Goal: Contribute content

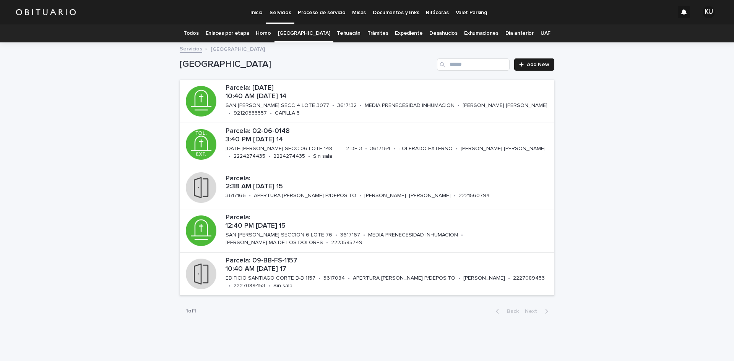
click at [199, 34] on link "Todos" at bounding box center [191, 33] width 15 height 18
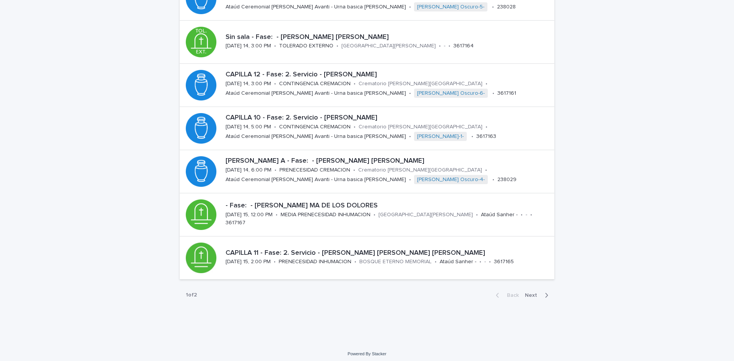
scroll to position [236, 0]
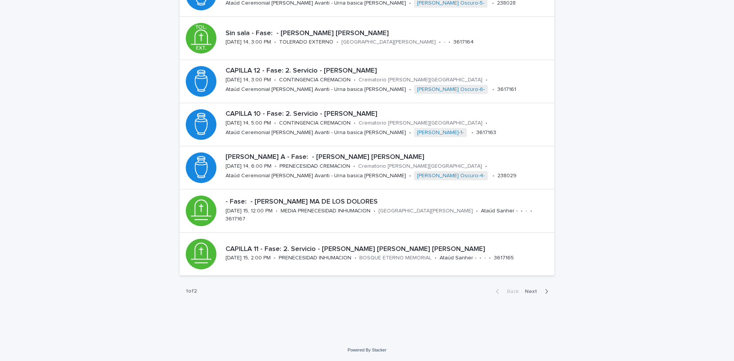
click at [532, 292] on span "Next" at bounding box center [533, 291] width 17 height 5
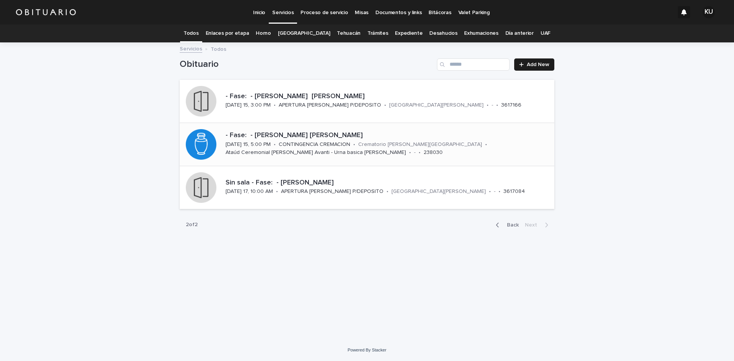
click at [369, 131] on div "- Fase: - [PERSON_NAME] [PERSON_NAME]" at bounding box center [389, 135] width 326 height 10
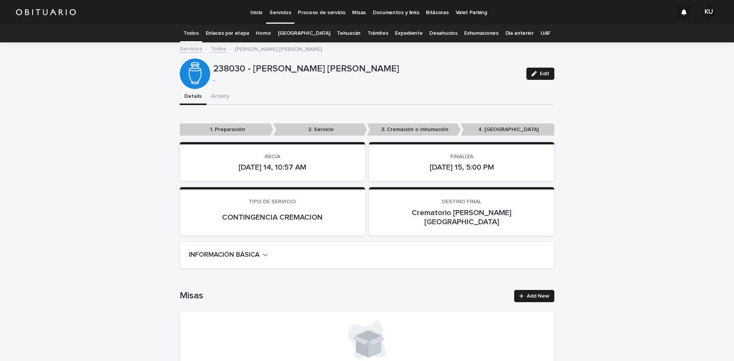
click at [545, 80] on div "Edit" at bounding box center [539, 74] width 31 height 31
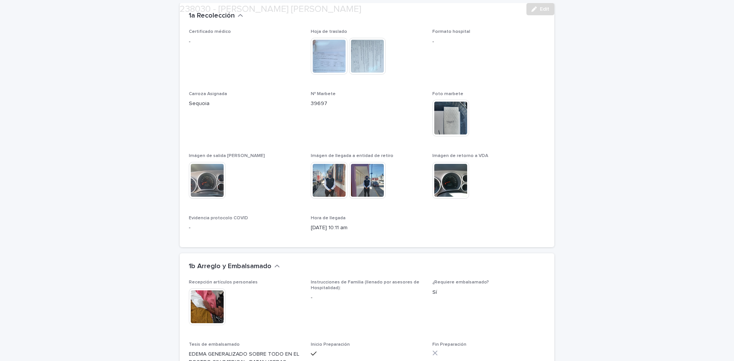
scroll to position [1697, 0]
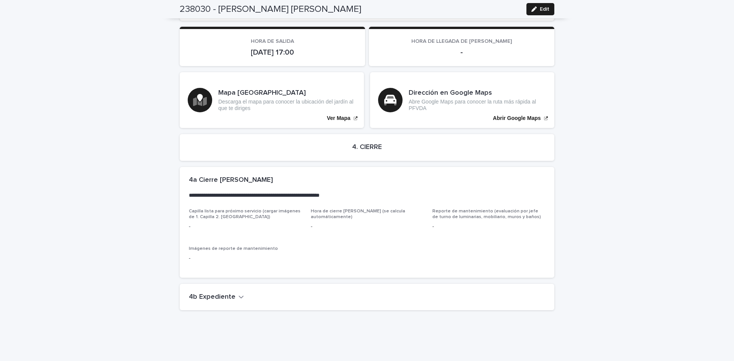
click at [203, 293] on h2 "4b Expediente" at bounding box center [212, 297] width 47 height 8
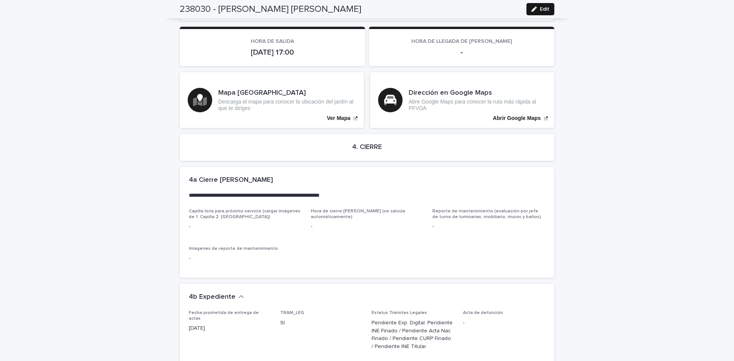
click at [529, 6] on button "Edit" at bounding box center [541, 9] width 28 height 12
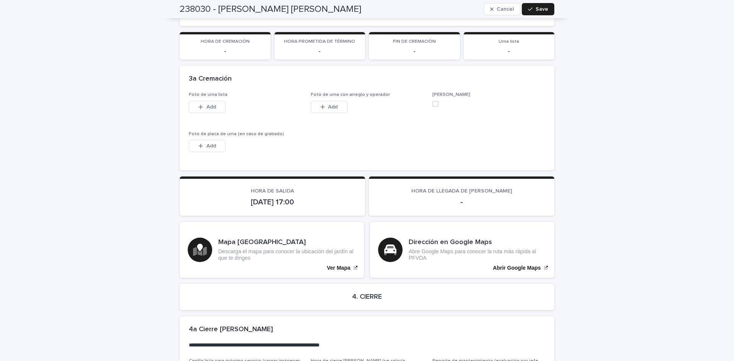
scroll to position [2120, 0]
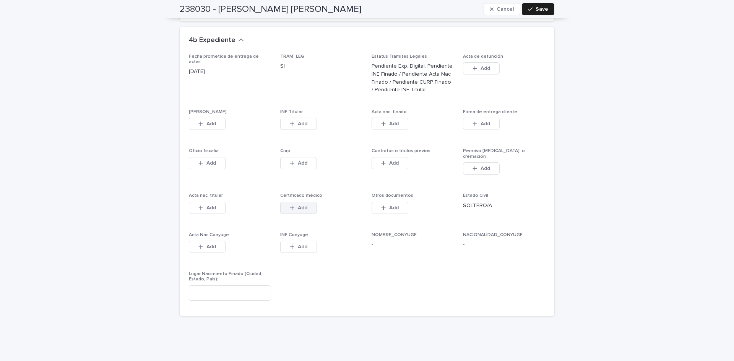
click at [304, 205] on span "Add" at bounding box center [303, 207] width 10 height 5
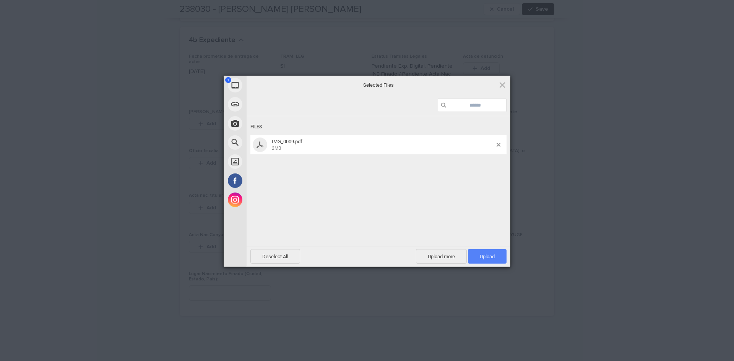
click at [488, 262] on span "Upload 1" at bounding box center [487, 256] width 39 height 15
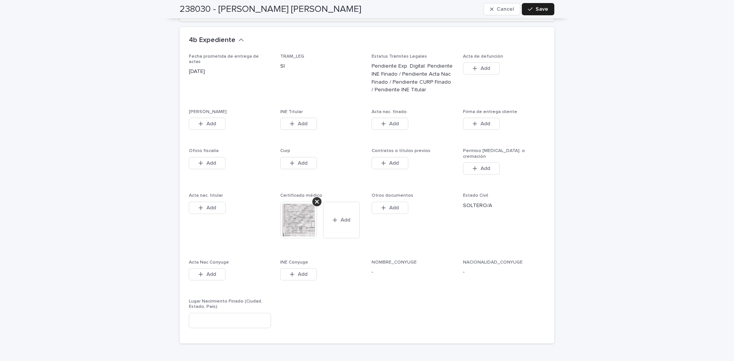
drag, startPoint x: 535, startPoint y: 6, endPoint x: 480, endPoint y: 0, distance: 55.3
click at [536, 6] on button "Save" at bounding box center [538, 9] width 33 height 12
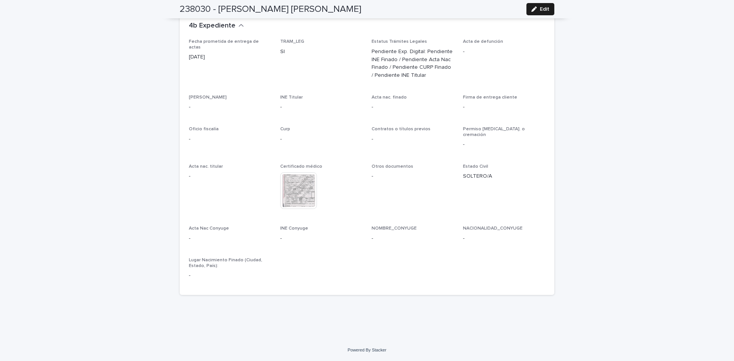
scroll to position [1986, 0]
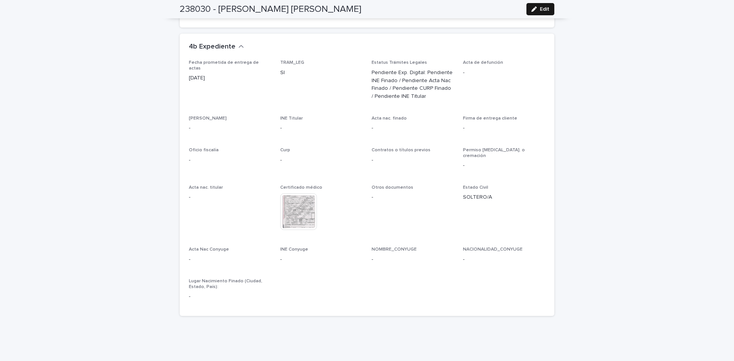
click at [536, 12] on button "Edit" at bounding box center [541, 9] width 28 height 12
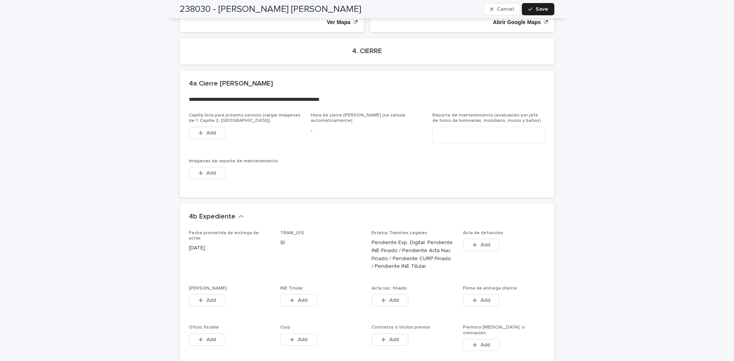
scroll to position [2190, 0]
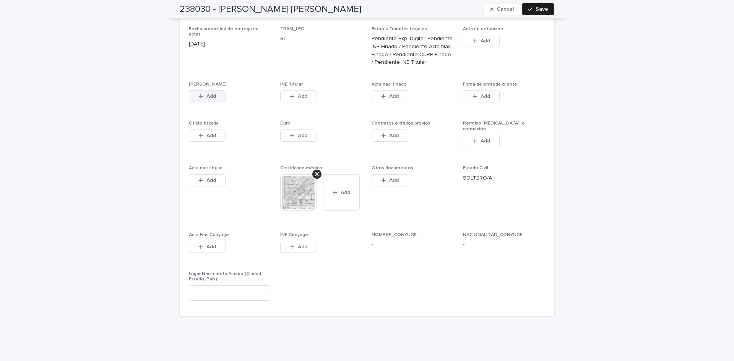
click at [213, 90] on button "Add" at bounding box center [207, 96] width 37 height 12
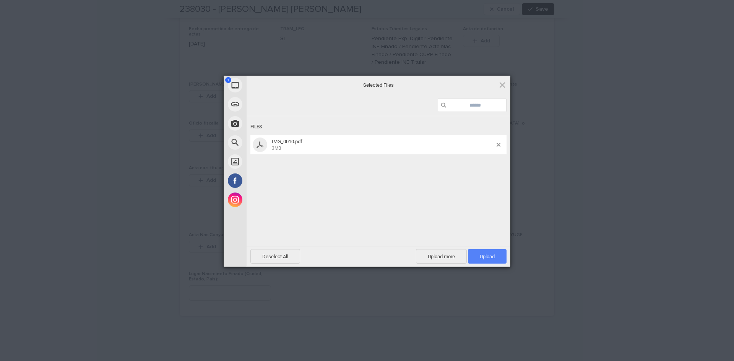
click at [477, 261] on span "Upload 1" at bounding box center [487, 256] width 39 height 15
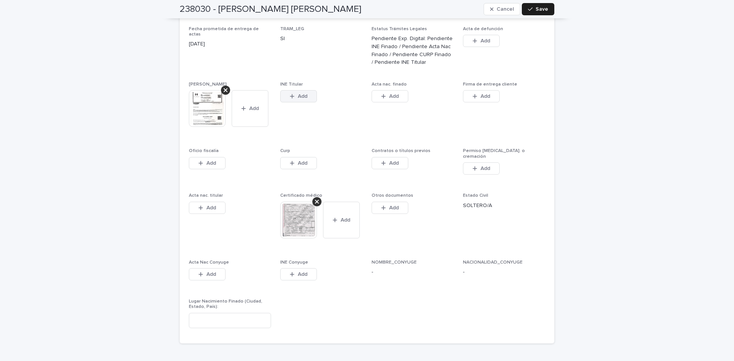
click at [299, 94] on span "Add" at bounding box center [303, 96] width 10 height 5
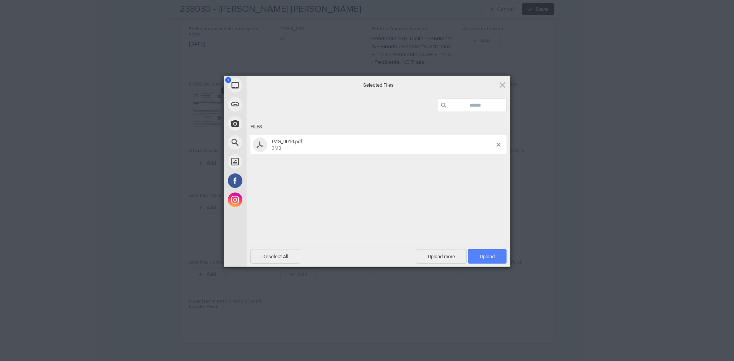
click at [481, 254] on span "Upload 1" at bounding box center [487, 257] width 15 height 6
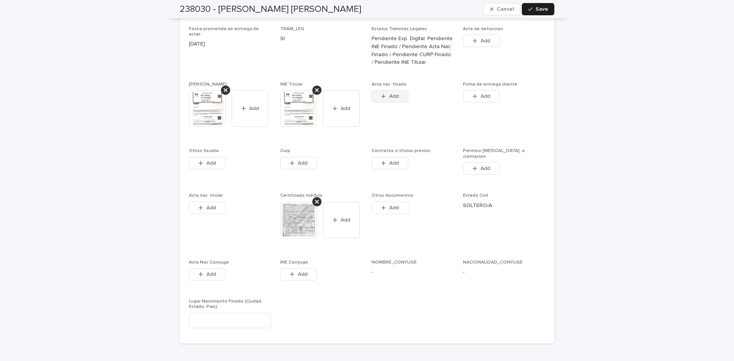
click at [394, 94] on span "Add" at bounding box center [394, 96] width 10 height 5
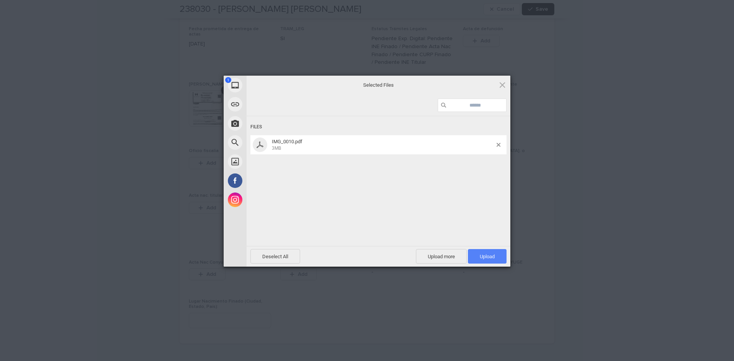
click at [473, 252] on span "Upload 1" at bounding box center [487, 256] width 39 height 15
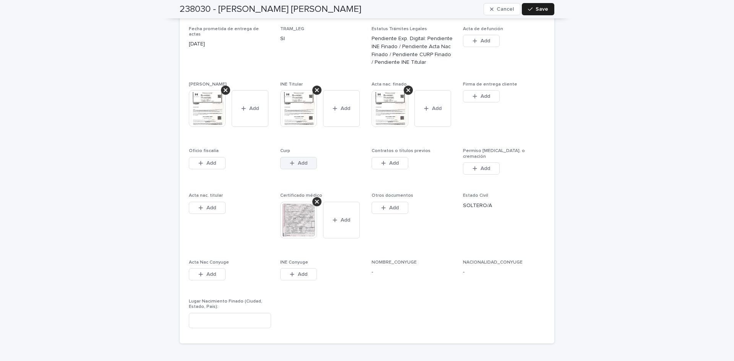
click at [310, 157] on button "Add" at bounding box center [298, 163] width 37 height 12
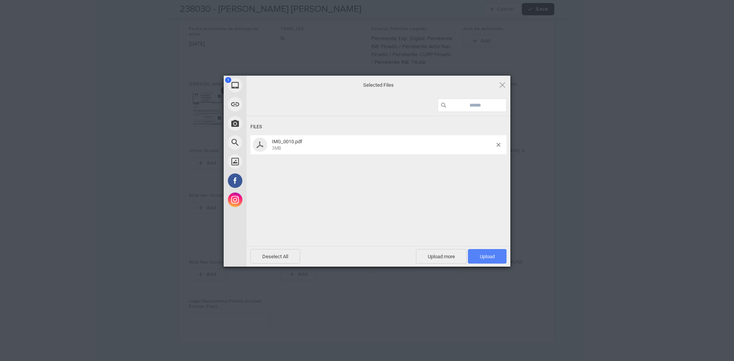
click at [470, 256] on span "Upload 1" at bounding box center [487, 256] width 39 height 15
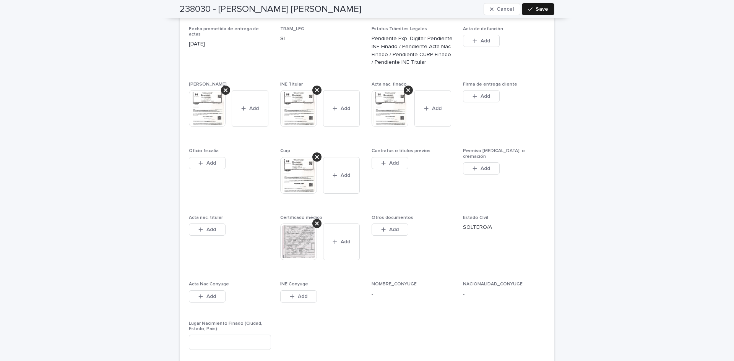
click at [532, 9] on div "button" at bounding box center [532, 9] width 8 height 5
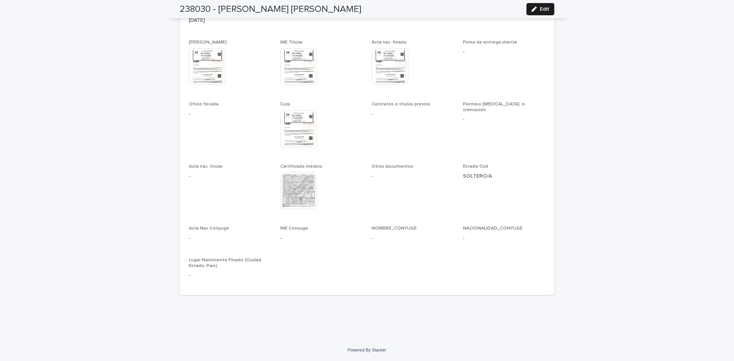
scroll to position [2022, 0]
